Goal: Information Seeking & Learning: Learn about a topic

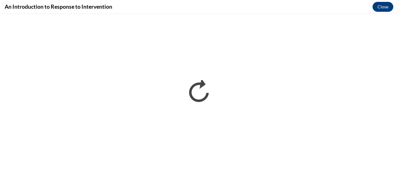
click at [283, 12] on div "An Introduction to Response to Intervention Close" at bounding box center [199, 7] width 398 height 14
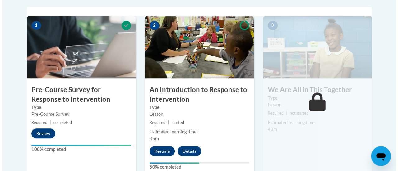
scroll to position [261, 0]
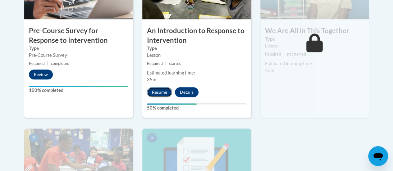
click at [165, 93] on button "Resume" at bounding box center [159, 92] width 25 height 10
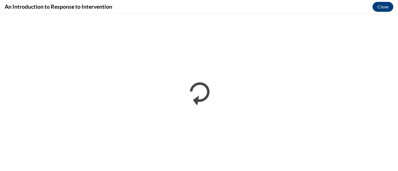
scroll to position [0, 0]
